Goal: Information Seeking & Learning: Learn about a topic

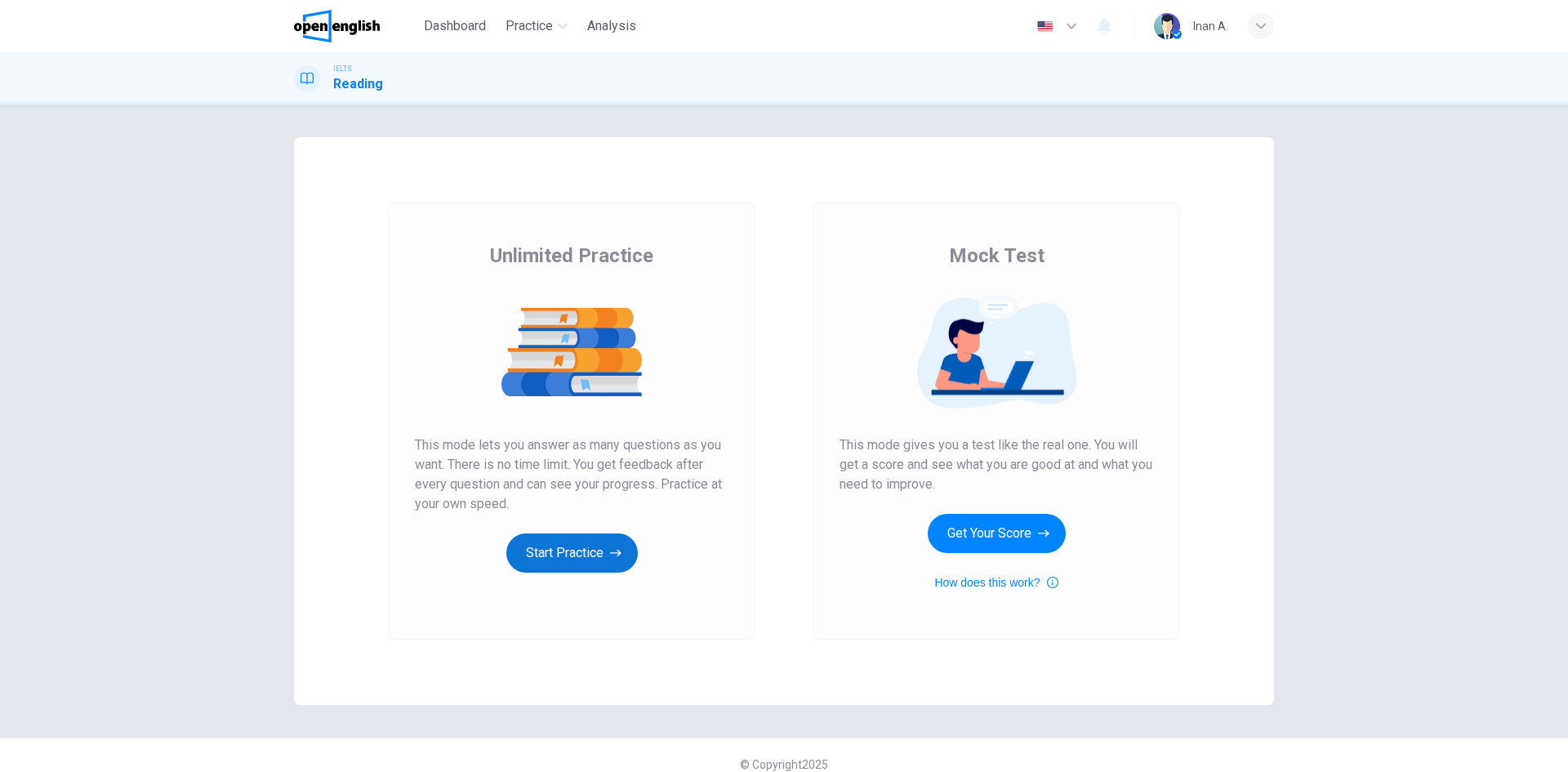
click at [569, 549] on button "Start Practice" at bounding box center [571, 553] width 132 height 39
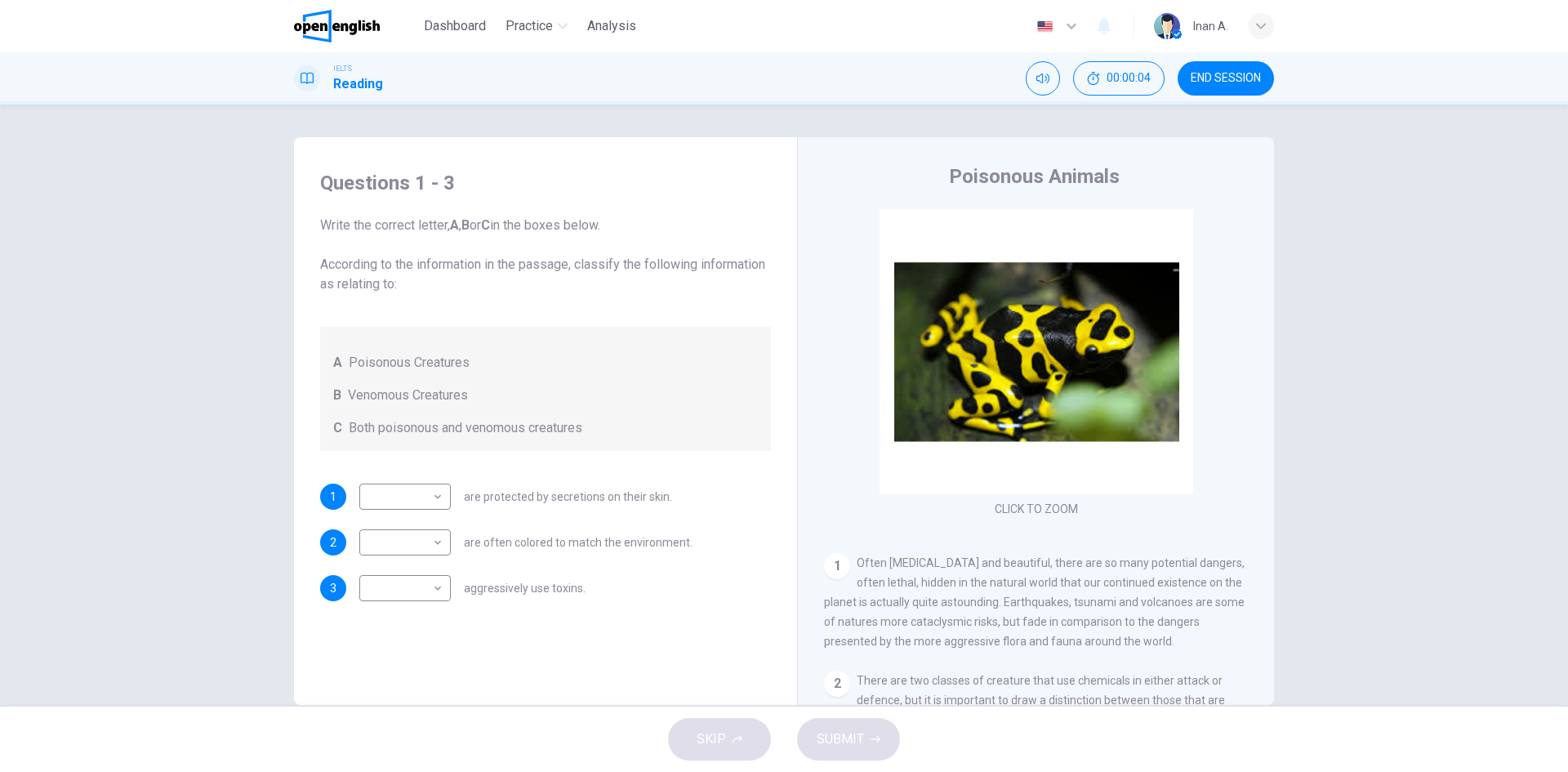
drag, startPoint x: 968, startPoint y: 175, endPoint x: 1124, endPoint y: 172, distance: 156.0
click at [1122, 171] on div "Poisonous Animals" at bounding box center [1047, 176] width 446 height 26
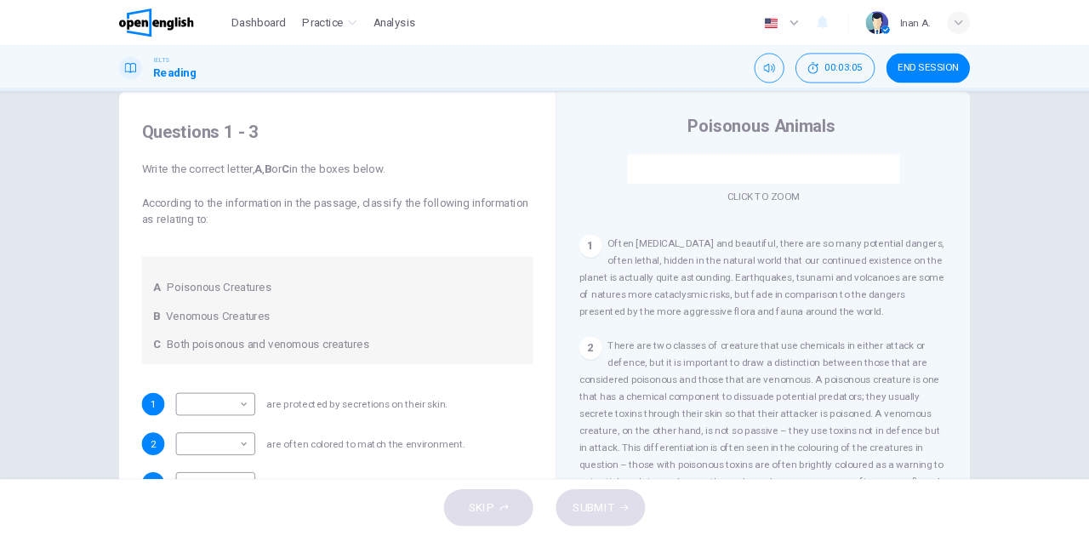
scroll to position [262, 0]
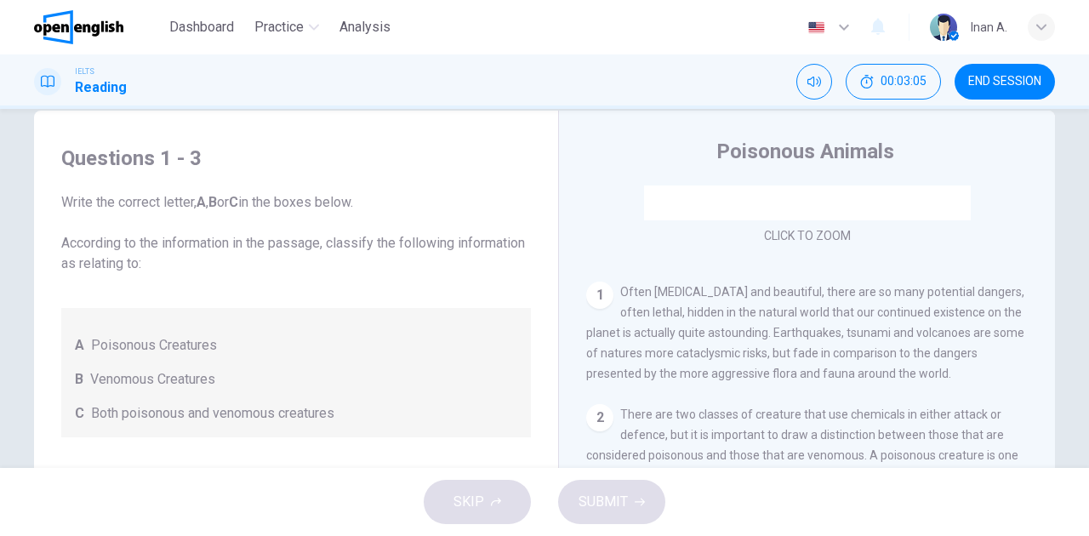
drag, startPoint x: 1613, startPoint y: 0, endPoint x: 1052, endPoint y: 496, distance: 748.5
click at [1052, 498] on div "SKIP SUBMIT" at bounding box center [544, 502] width 1089 height 68
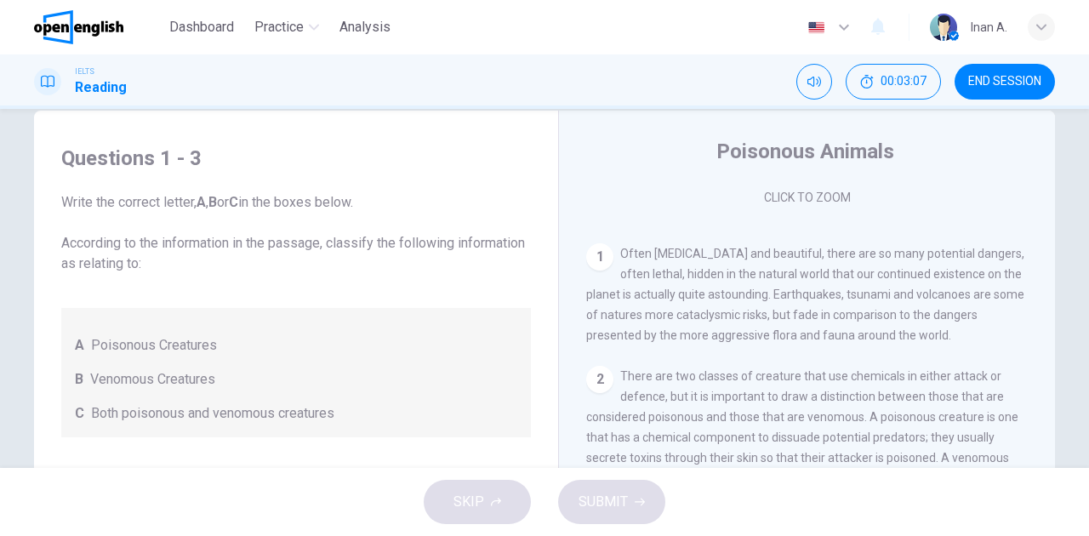
scroll to position [318, 0]
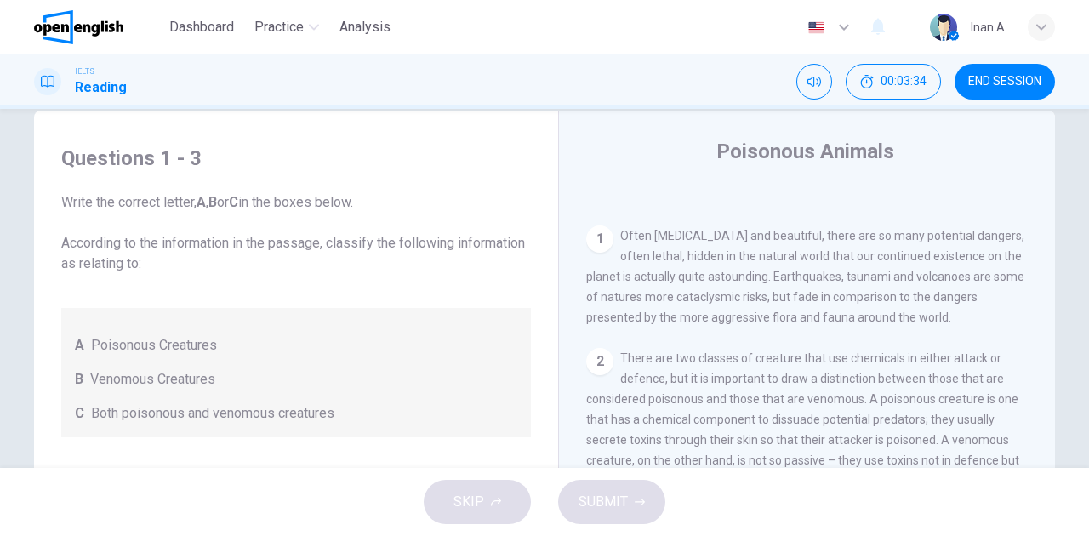
drag, startPoint x: 658, startPoint y: 278, endPoint x: 713, endPoint y: 279, distance: 54.5
click at [710, 278] on span "Often [MEDICAL_DATA] and beautiful, there are so many potential dangers, often …" at bounding box center [805, 276] width 438 height 95
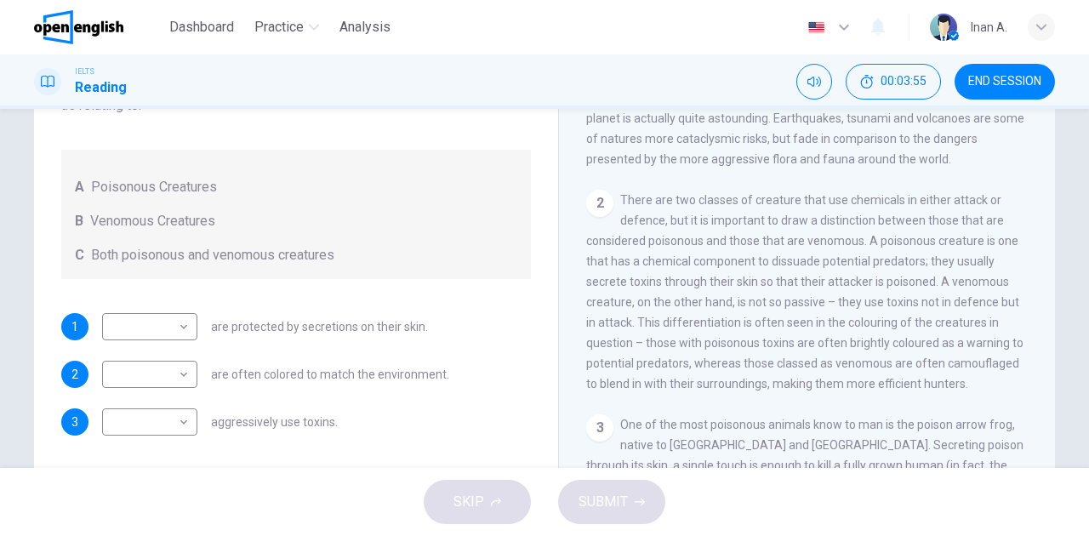
scroll to position [202, 0]
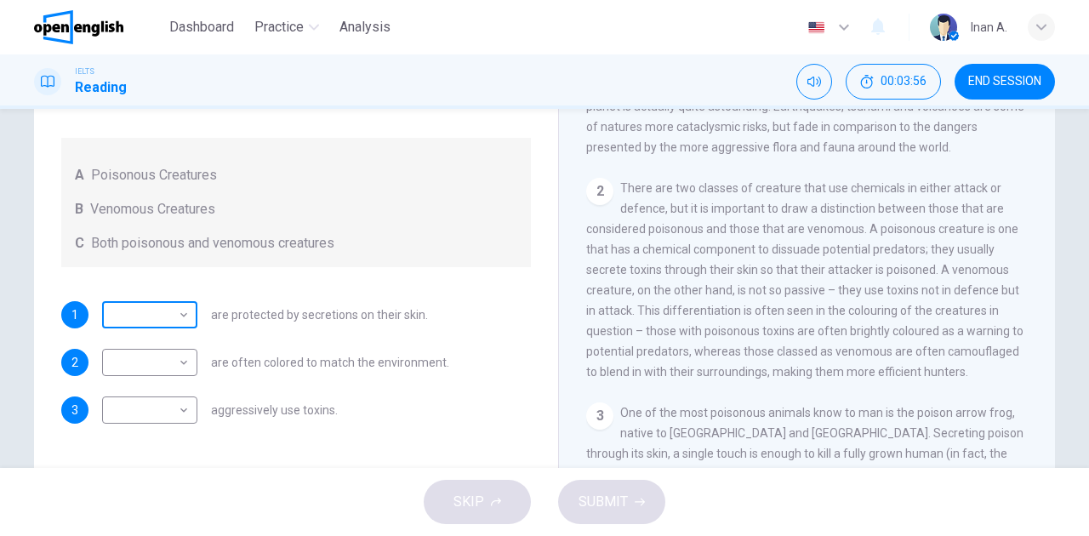
click at [184, 316] on body "This site uses cookies, as explained in our Privacy Policy . If you agree to th…" at bounding box center [544, 268] width 1089 height 536
click at [184, 536] on div at bounding box center [544, 536] width 1089 height 0
click at [183, 318] on body "This site uses cookies, as explained in our Privacy Policy . If you agree to th…" at bounding box center [544, 268] width 1089 height 536
click at [179, 536] on li "A" at bounding box center [544, 546] width 1089 height 20
type input "*"
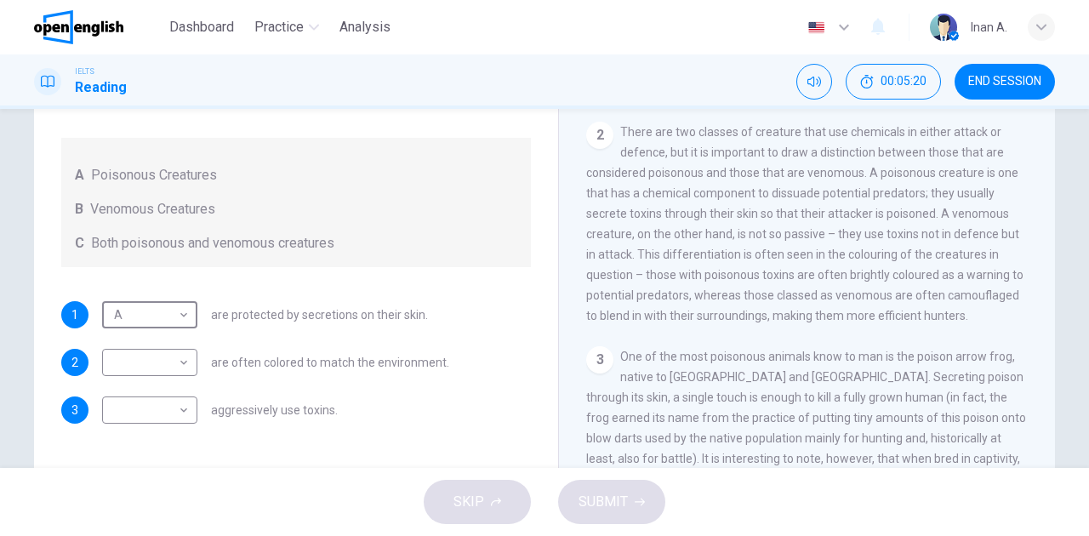
scroll to position [375, 0]
click at [163, 360] on body "This site uses cookies, as explained in our Privacy Policy . If you agree to th…" at bounding box center [544, 268] width 1089 height 536
type input "*"
click at [158, 415] on body "This site uses cookies, as explained in our Privacy Policy . If you agree to th…" at bounding box center [544, 268] width 1089 height 536
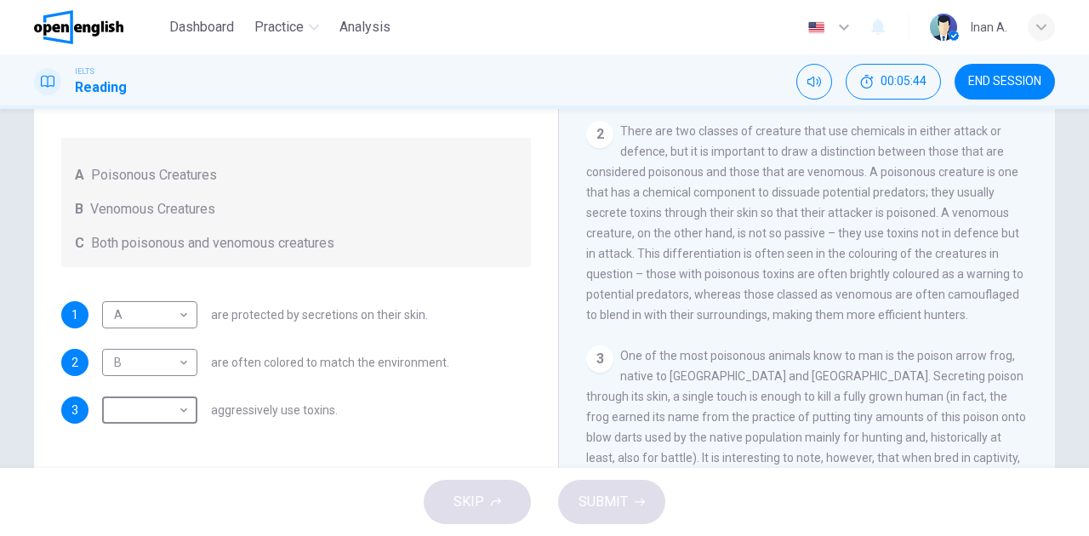
type input "*"
click at [624, 495] on span "SUBMIT" at bounding box center [602, 502] width 49 height 24
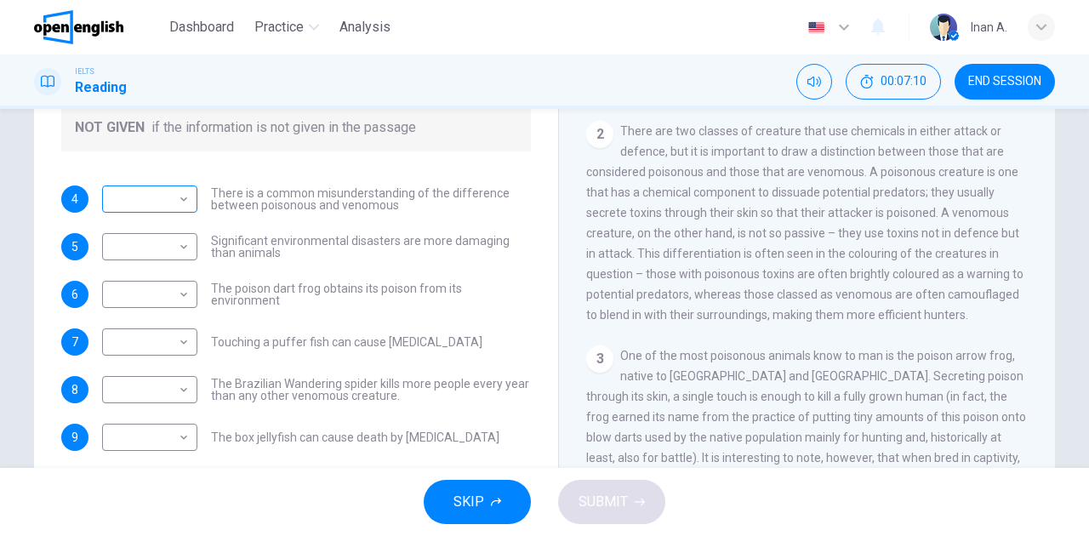
click at [179, 197] on body "This site uses cookies, as explained in our Privacy Policy . If you agree to th…" at bounding box center [544, 268] width 1089 height 536
click at [255, 536] on div at bounding box center [544, 536] width 1089 height 0
click at [175, 246] on body "This site uses cookies, as explained in our Privacy Policy . If you agree to th…" at bounding box center [544, 268] width 1089 height 536
type input "*****"
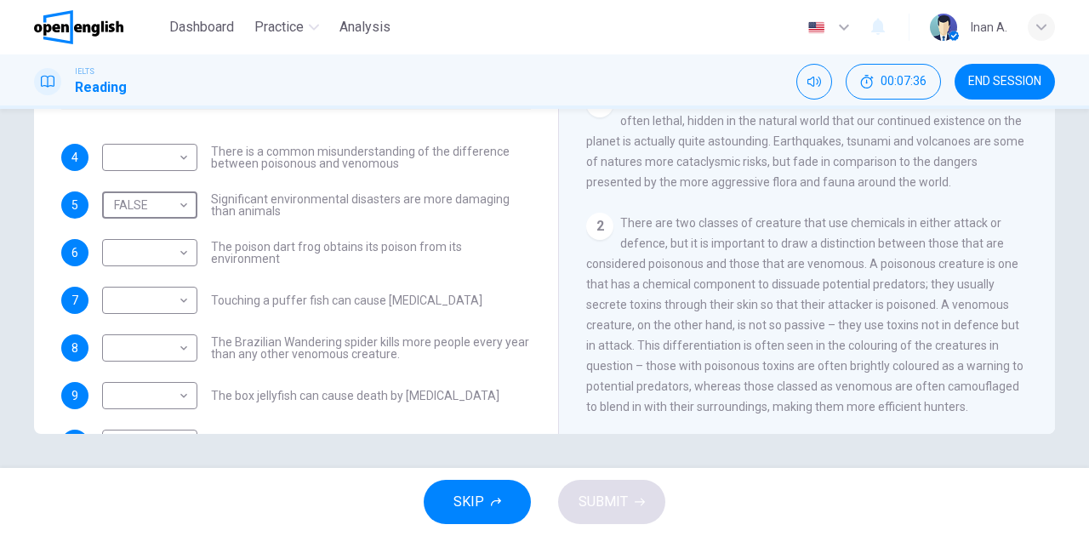
scroll to position [205, 0]
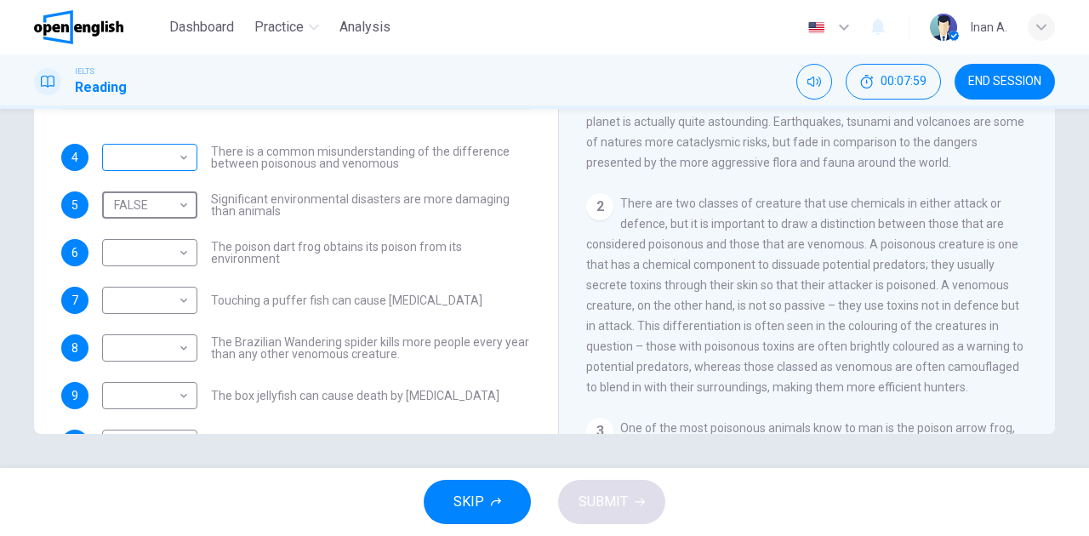
click at [175, 162] on body "This site uses cookies, as explained in our Privacy Policy . If you agree to th…" at bounding box center [544, 268] width 1089 height 536
click at [169, 536] on li "TRUE" at bounding box center [544, 546] width 1089 height 20
type input "****"
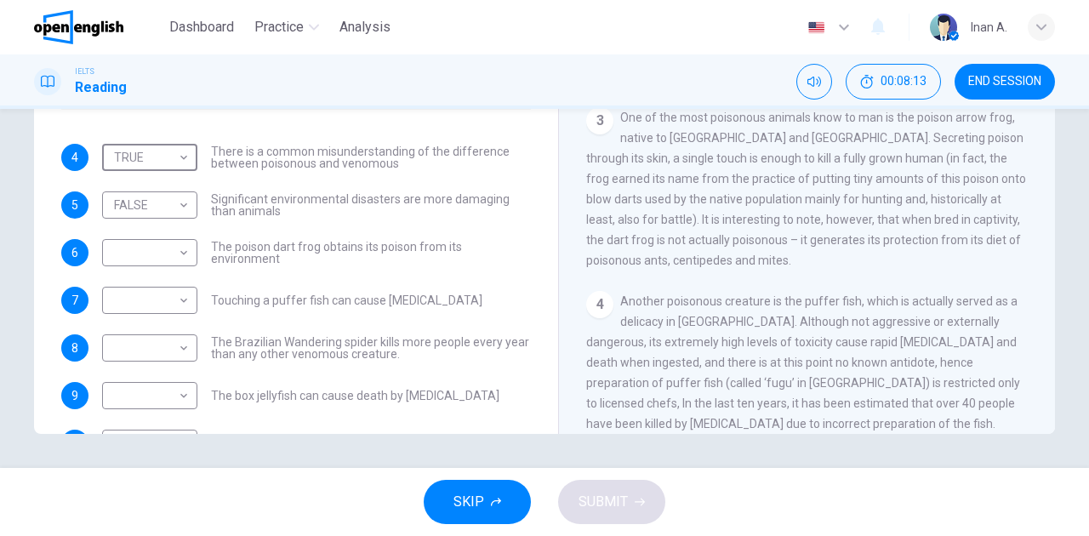
scroll to position [488, 0]
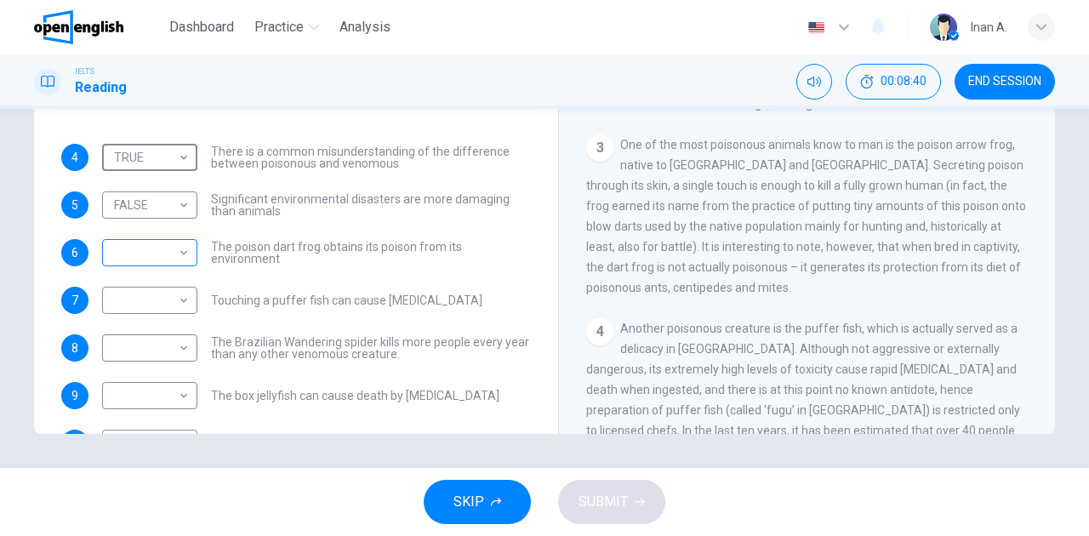
click at [179, 255] on body "This site uses cookies, as explained in our Privacy Policy . If you agree to th…" at bounding box center [544, 268] width 1089 height 536
click at [180, 536] on li "TRUE" at bounding box center [544, 546] width 1089 height 20
type input "****"
click at [179, 296] on body "This site uses cookies, as explained in our Privacy Policy . If you agree to th…" at bounding box center [544, 268] width 1089 height 536
click at [179, 536] on div at bounding box center [544, 536] width 1089 height 0
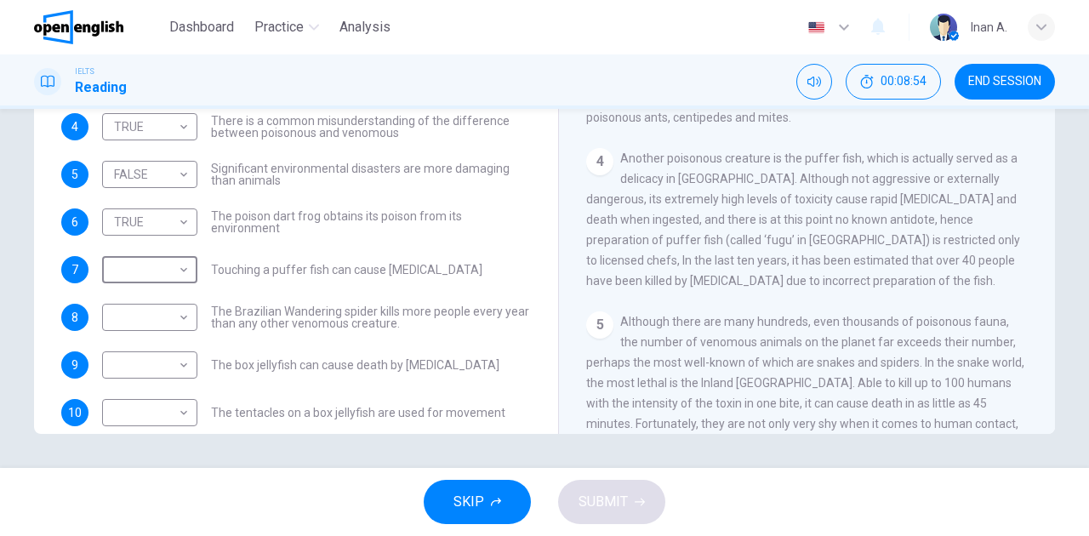
scroll to position [116, 0]
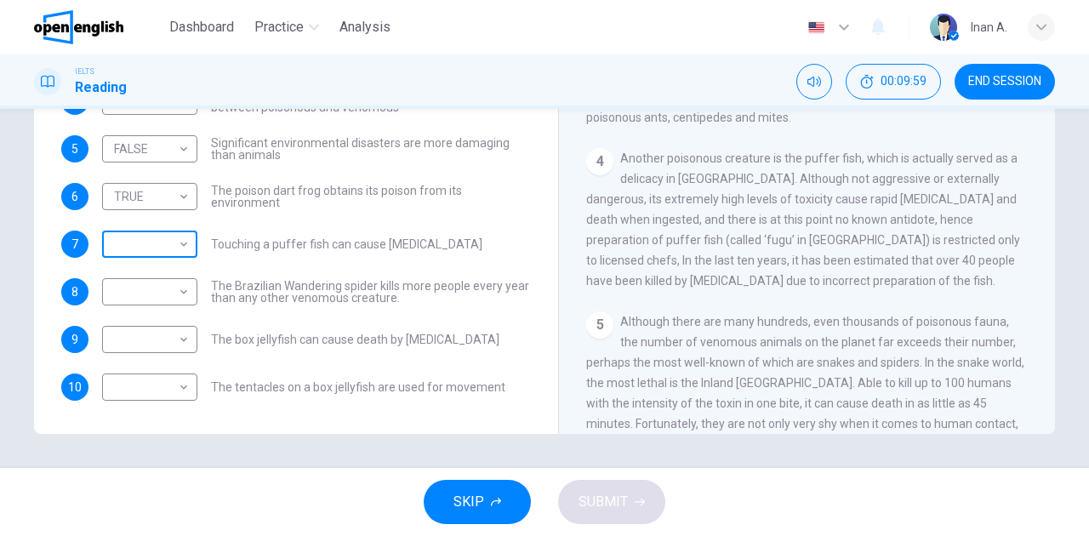
click at [165, 252] on body "This site uses cookies, as explained in our Privacy Policy . If you agree to th…" at bounding box center [544, 268] width 1089 height 536
type input "*********"
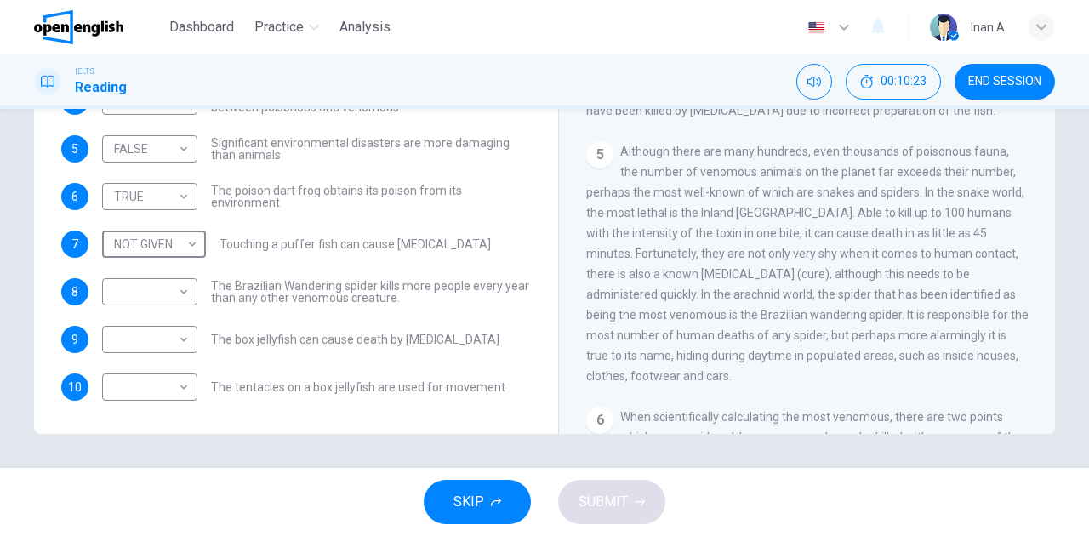
scroll to position [886, 0]
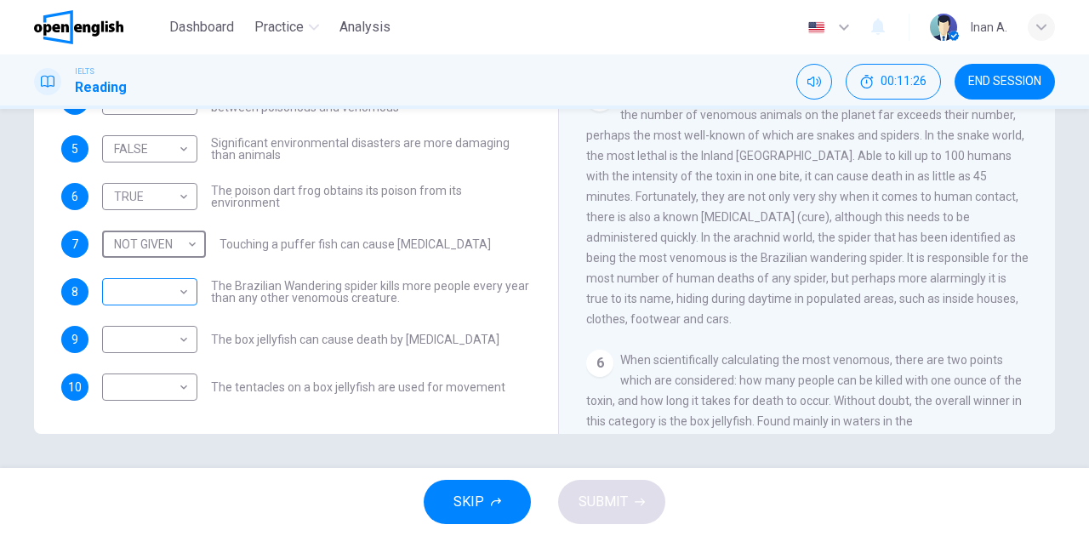
click at [185, 299] on body "This site uses cookies, as explained in our Privacy Policy . If you agree to th…" at bounding box center [544, 268] width 1089 height 536
type input "*****"
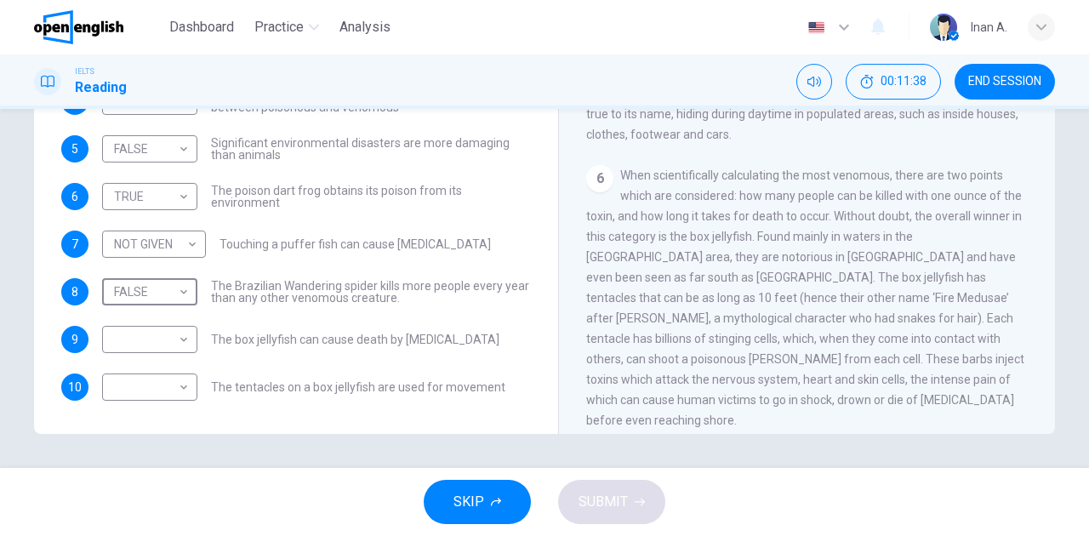
scroll to position [1076, 0]
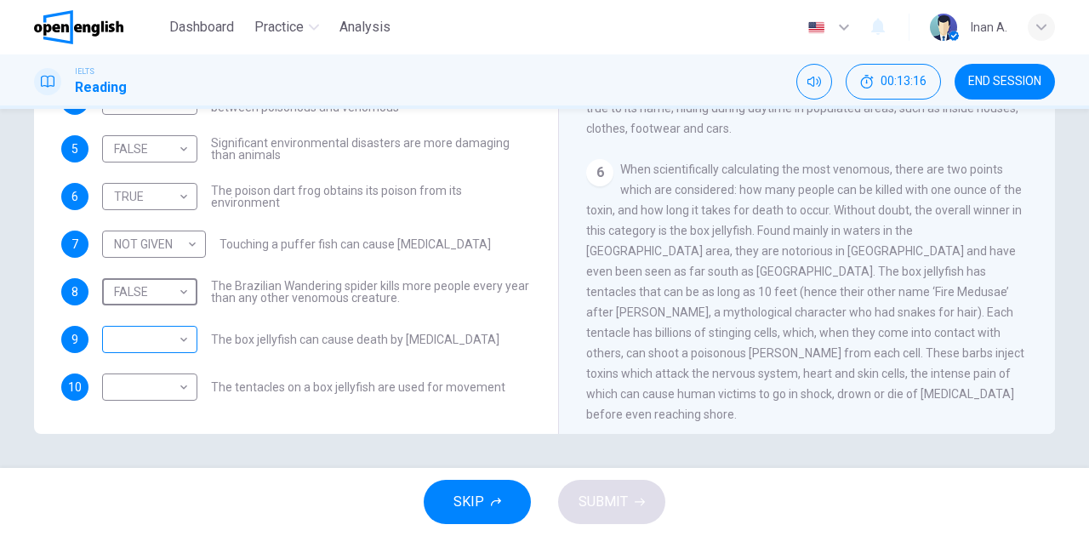
click at [185, 342] on body "This site uses cookies, as explained in our Privacy Policy . If you agree to th…" at bounding box center [544, 268] width 1089 height 536
type input "*********"
drag, startPoint x: 393, startPoint y: 386, endPoint x: 487, endPoint y: 386, distance: 93.6
click at [487, 386] on span "The tentacles on a box jellyfish are used for movement" at bounding box center [358, 387] width 294 height 12
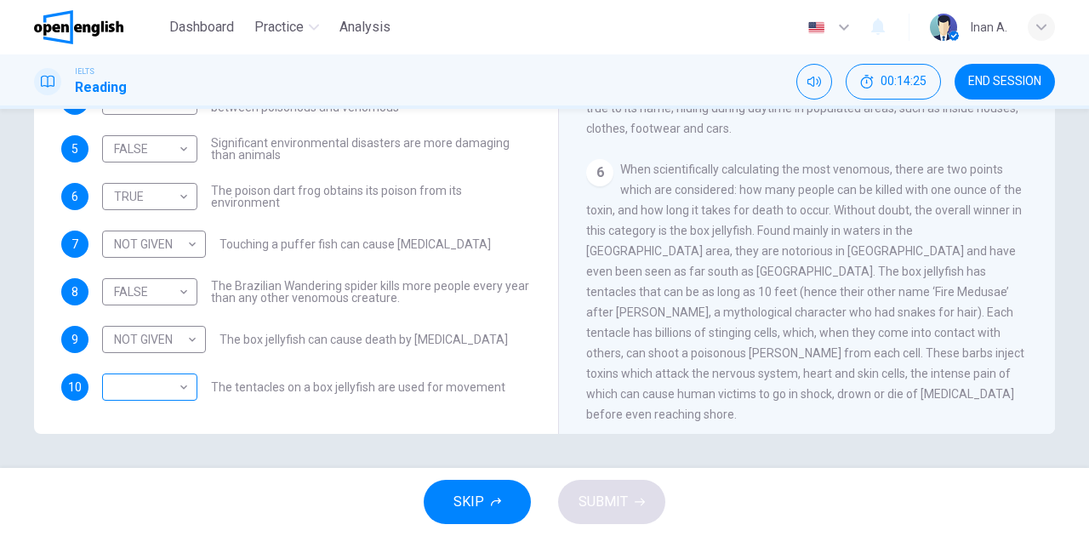
click at [165, 385] on body "This site uses cookies, as explained in our Privacy Policy . If you agree to th…" at bounding box center [544, 268] width 1089 height 536
type input "*********"
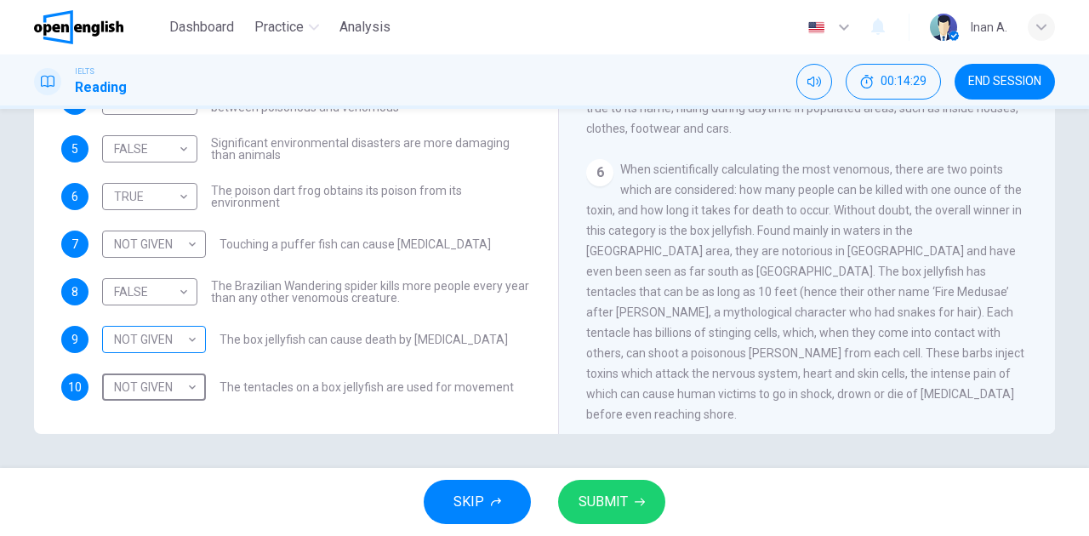
click at [163, 345] on body "This site uses cookies, as explained in our Privacy Policy . If you agree to th…" at bounding box center [544, 268] width 1089 height 536
click at [159, 536] on li "TRUE" at bounding box center [544, 546] width 1089 height 20
type input "****"
click at [607, 504] on span "SUBMIT" at bounding box center [602, 502] width 49 height 24
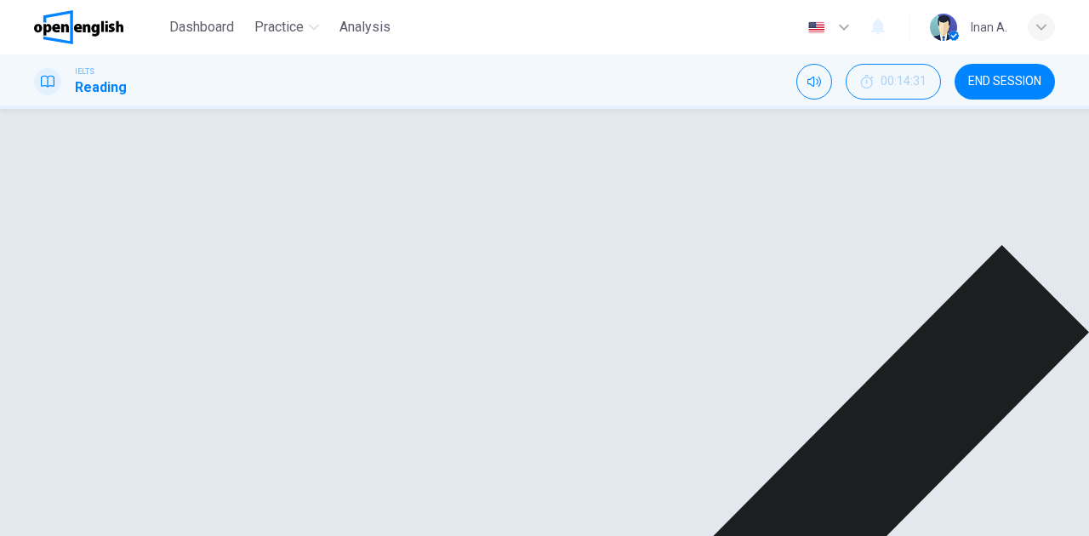
scroll to position [116, 0]
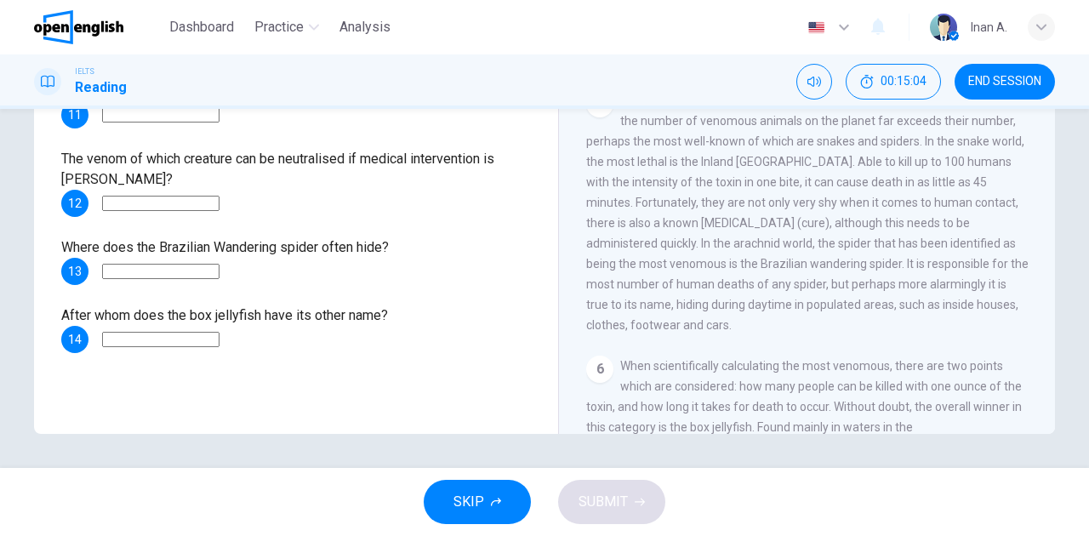
scroll to position [1076, 0]
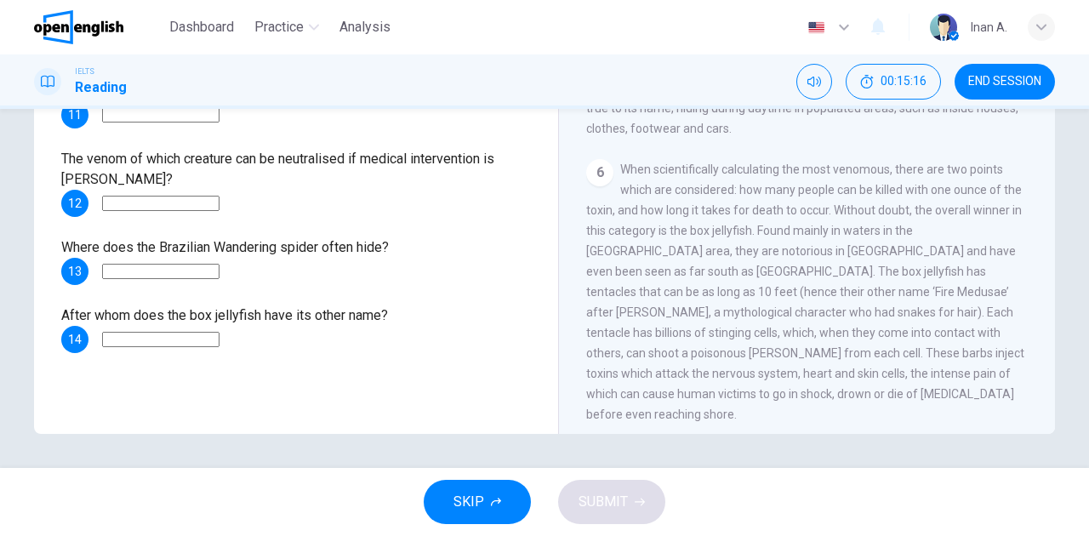
click at [219, 339] on input at bounding box center [160, 339] width 117 height 15
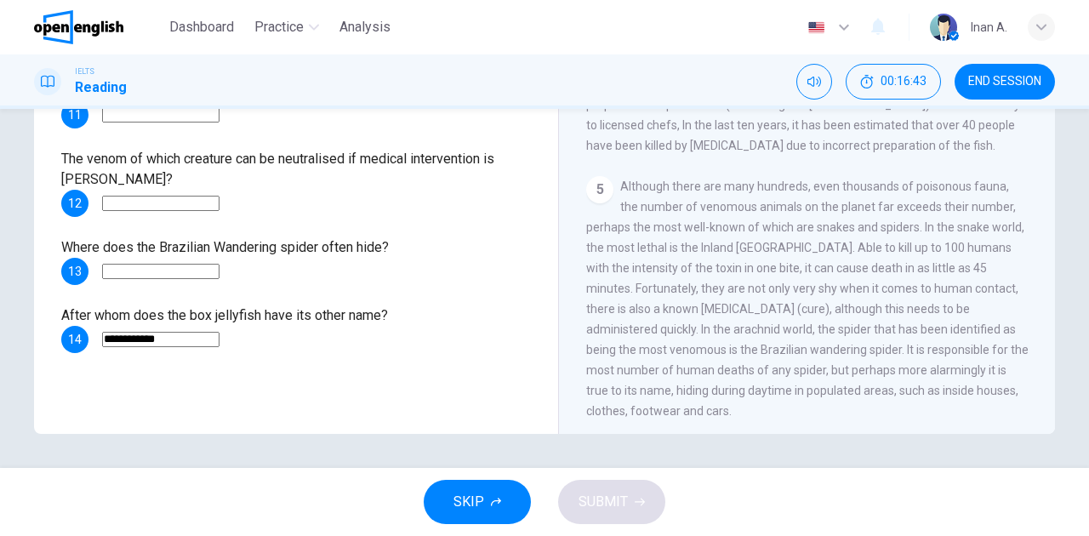
scroll to position [851, 0]
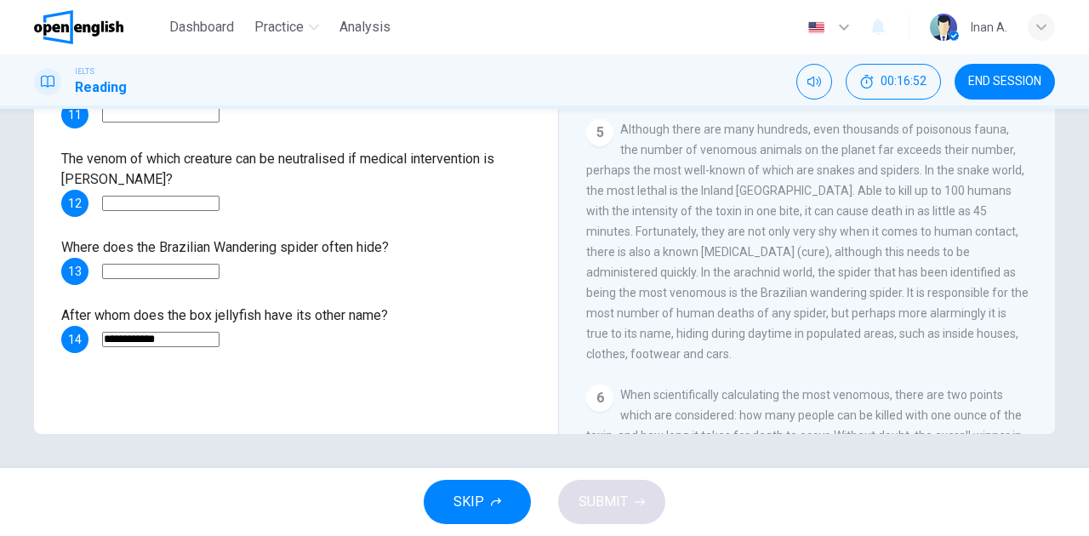
type input "**********"
click at [628, 316] on span "Although there are many hundreds, even thousands of poisonous fauna, the number…" at bounding box center [807, 242] width 442 height 238
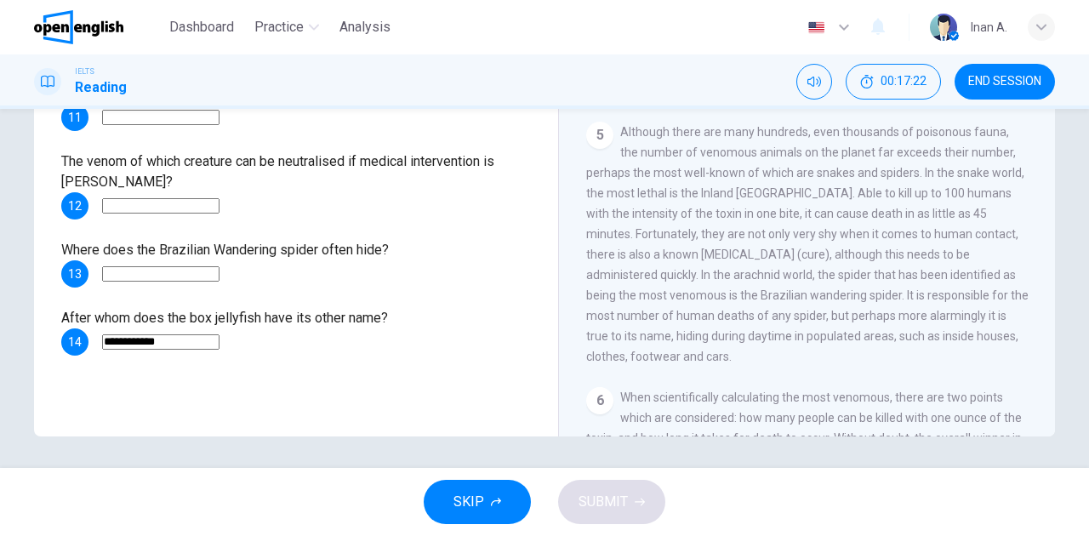
scroll to position [300, 0]
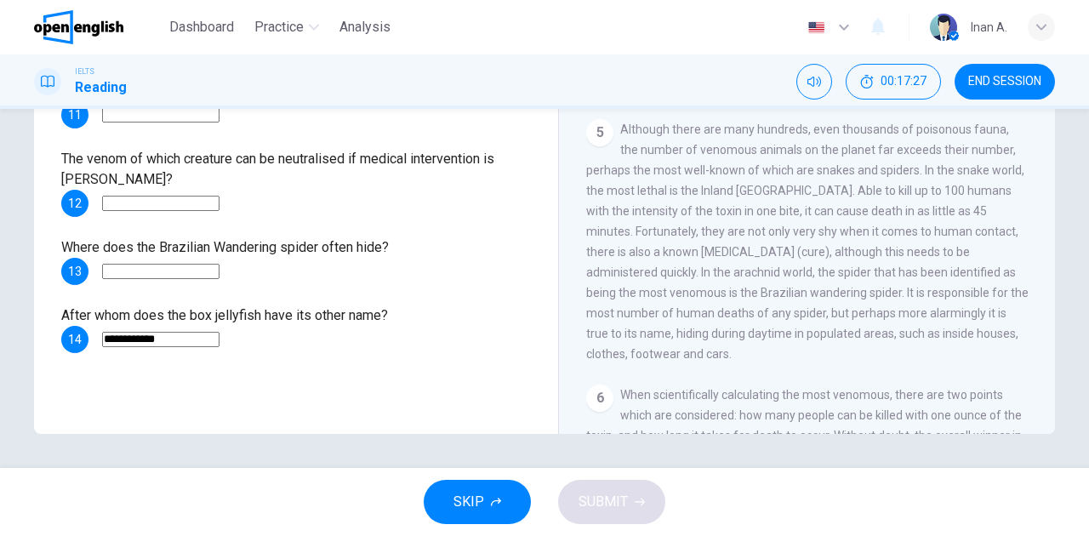
click at [219, 276] on input at bounding box center [160, 271] width 117 height 15
type input "**********"
click at [202, 201] on input at bounding box center [160, 203] width 117 height 15
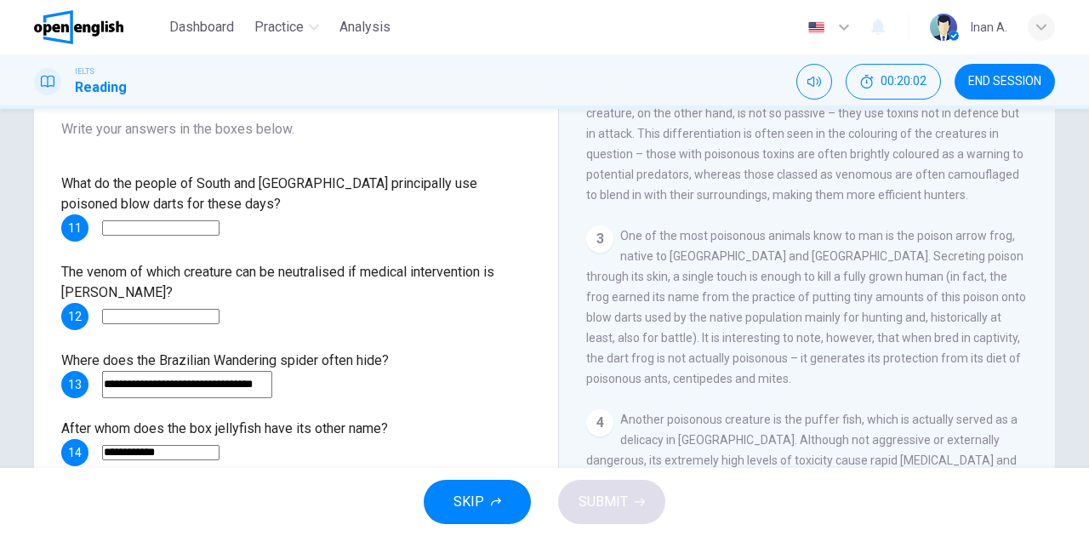
scroll to position [567, 0]
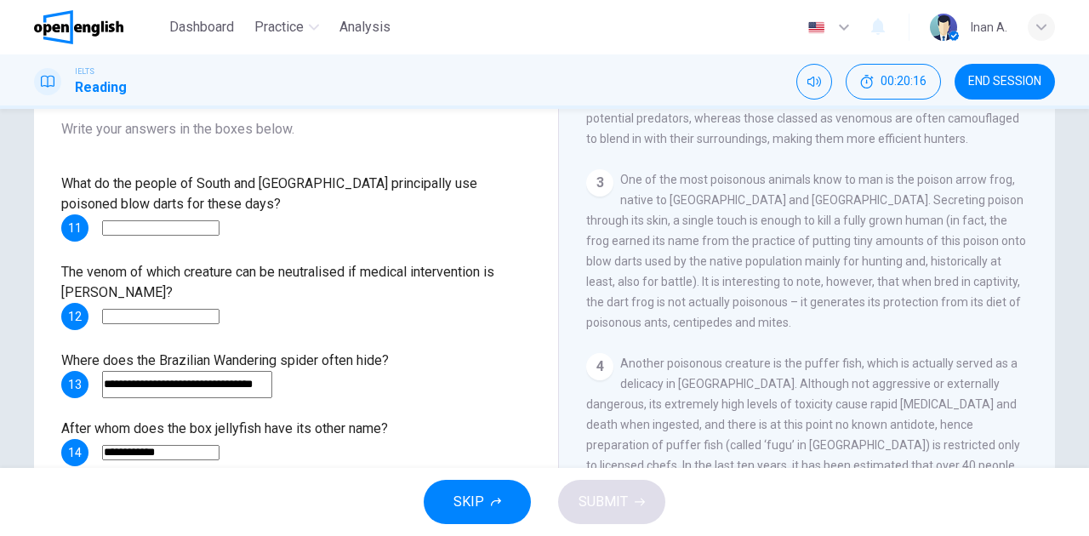
click at [219, 231] on input at bounding box center [160, 227] width 117 height 15
type input "**********"
click at [219, 311] on input at bounding box center [160, 316] width 117 height 15
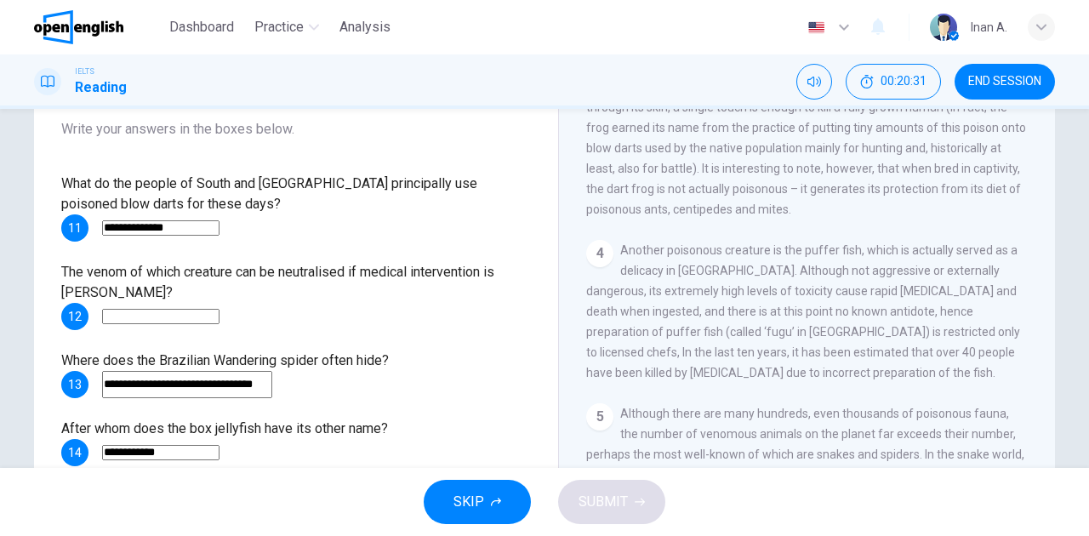
scroll to position [737, 0]
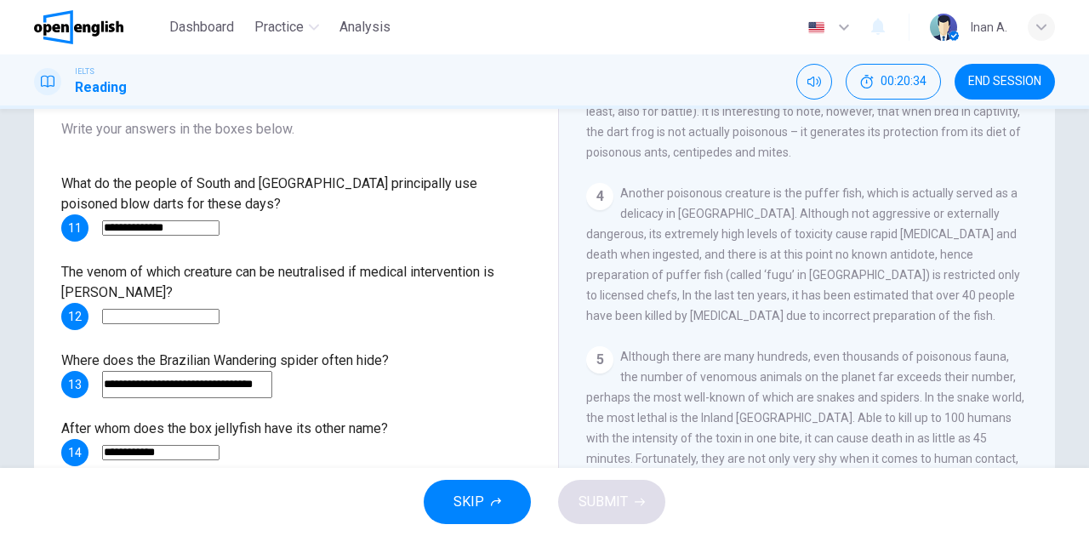
click at [145, 316] on input at bounding box center [160, 316] width 117 height 15
type input "**********"
click at [630, 495] on button "SUBMIT" at bounding box center [611, 502] width 107 height 44
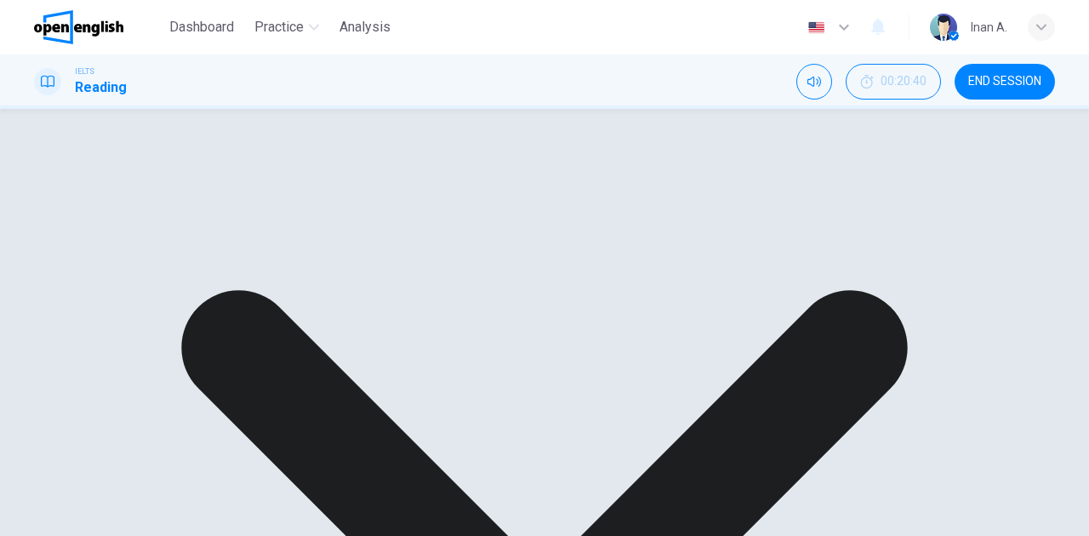
scroll to position [300, 0]
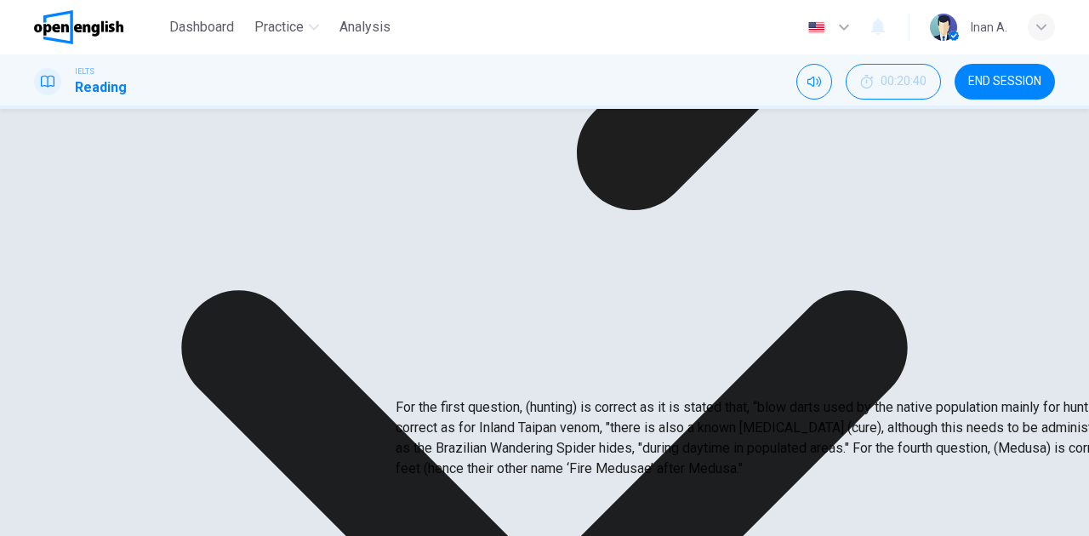
scroll to position [187, 0]
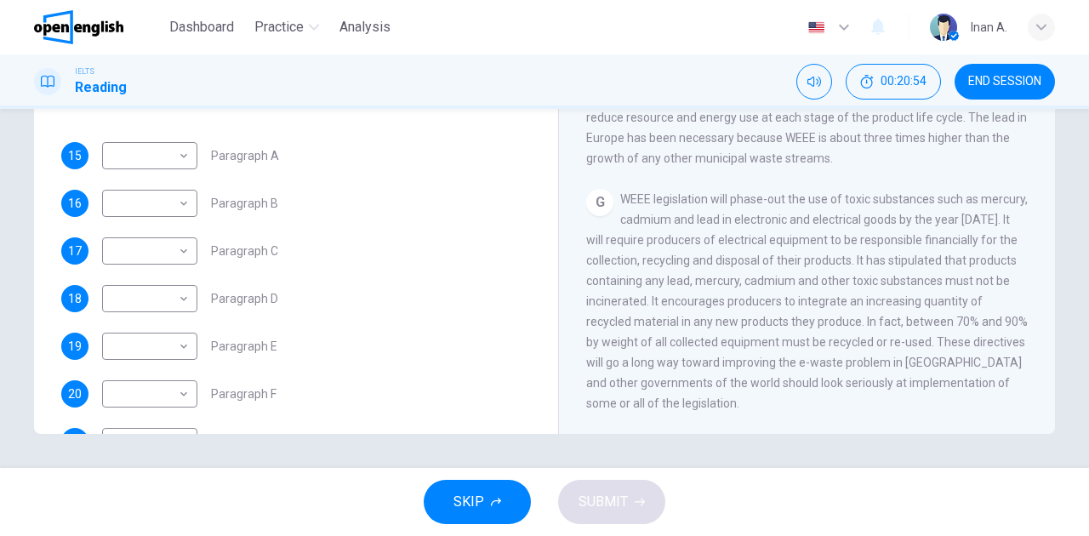
scroll to position [1621, 0]
drag, startPoint x: 1008, startPoint y: 77, endPoint x: 598, endPoint y: 73, distance: 410.1
click at [1008, 77] on span "END SESSION" at bounding box center [1004, 82] width 73 height 14
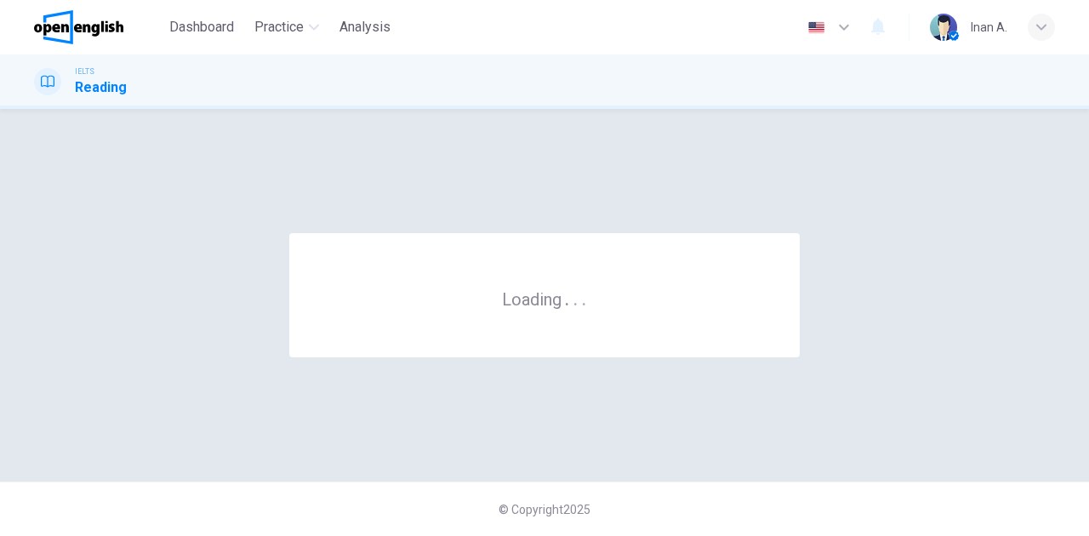
scroll to position [0, 0]
